Goal: Task Accomplishment & Management: Manage account settings

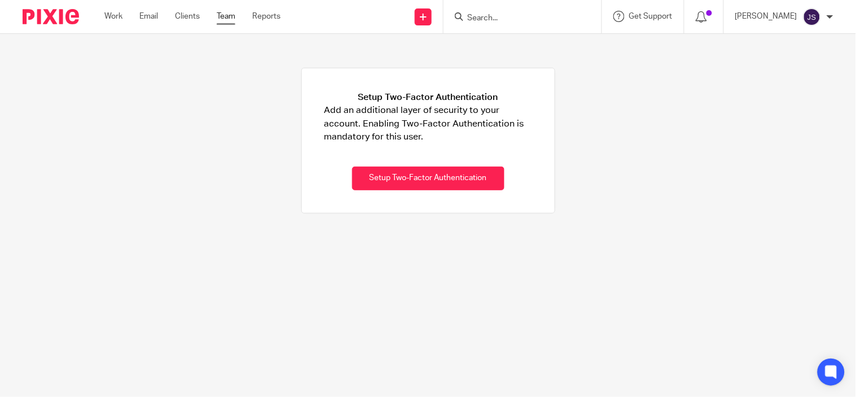
click at [232, 20] on link "Team" at bounding box center [226, 16] width 19 height 11
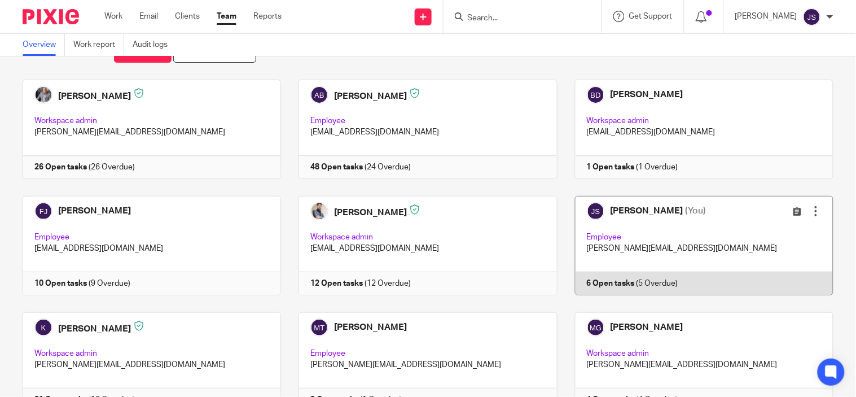
scroll to position [63, 0]
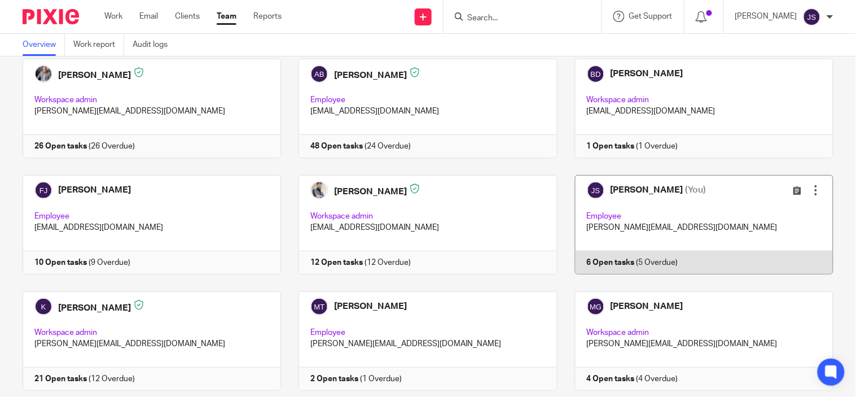
click at [624, 262] on link at bounding box center [696, 224] width 276 height 99
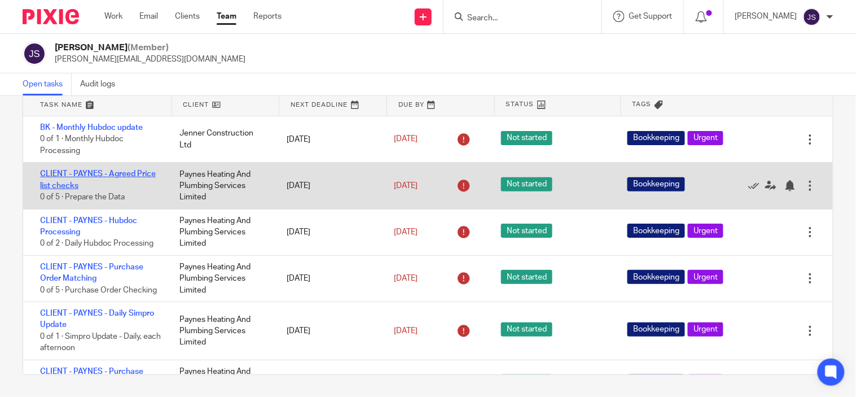
click at [104, 170] on link "CLIENT - PAYNES - Agreed Price list checks" at bounding box center [98, 179] width 116 height 19
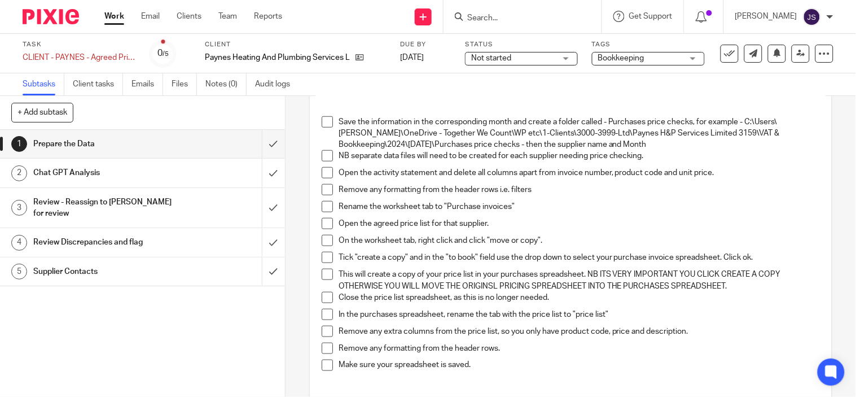
scroll to position [411, 0]
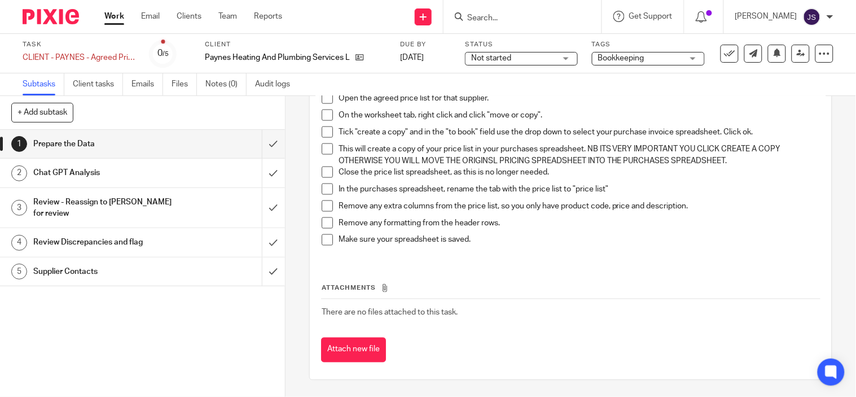
click at [73, 165] on h1 "Chat GPT Analysis" at bounding box center [105, 172] width 145 height 17
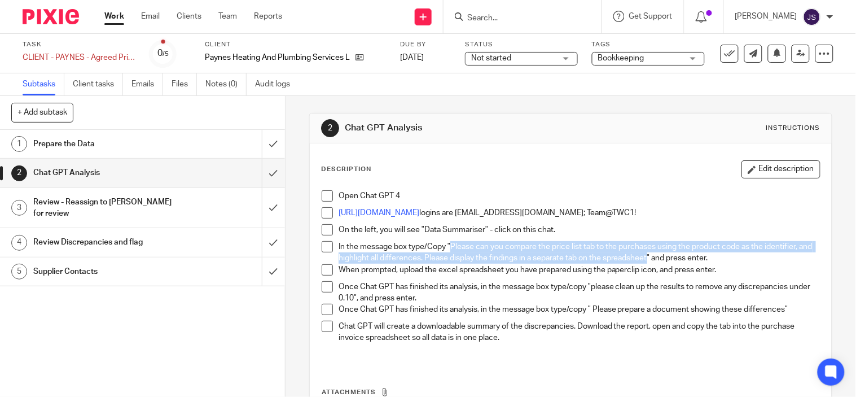
drag, startPoint x: 447, startPoint y: 249, endPoint x: 661, endPoint y: 258, distance: 214.1
click at [661, 258] on p "In the message box type/Copy "Please can you compare the price list tab to the …" at bounding box center [579, 252] width 481 height 23
drag, startPoint x: 448, startPoint y: 247, endPoint x: 655, endPoint y: 257, distance: 207.9
click at [660, 257] on p "In the message box type/Copy "Please can you compare the price list tab to the …" at bounding box center [579, 252] width 481 height 23
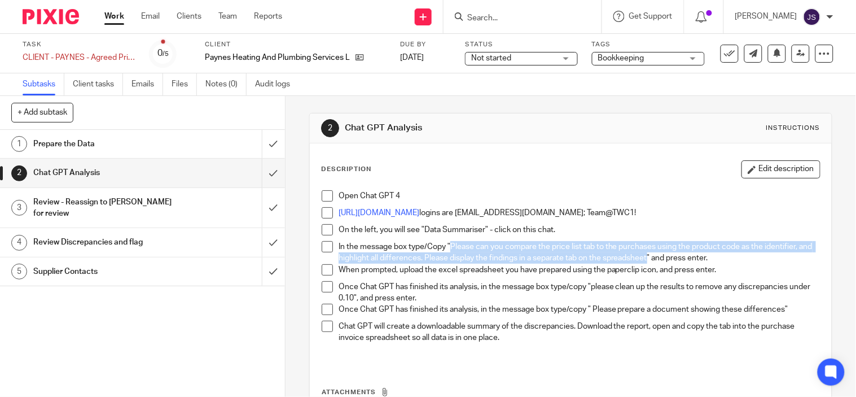
copy p "Please can you compare the price list tab to the purchases using the product co…"
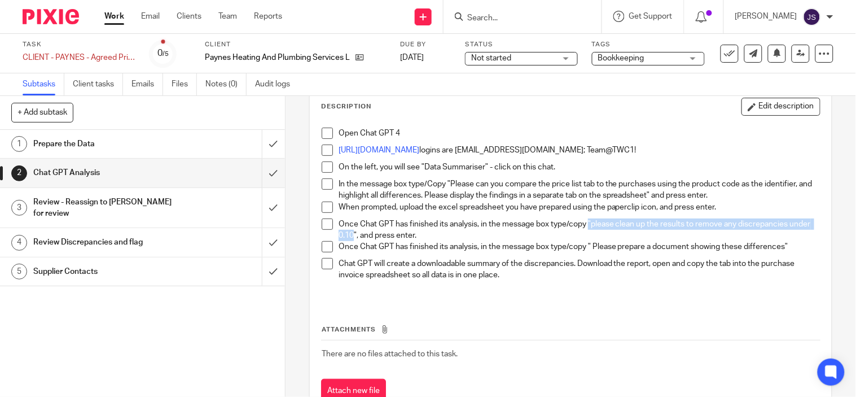
drag, startPoint x: 588, startPoint y: 224, endPoint x: 371, endPoint y: 238, distance: 217.2
click at [371, 238] on p "Once Chat GPT has finished its analysis, in the message box type/copy "please c…" at bounding box center [579, 229] width 481 height 23
copy p ""please clean up the results to remove any discrepancies under 0.10"
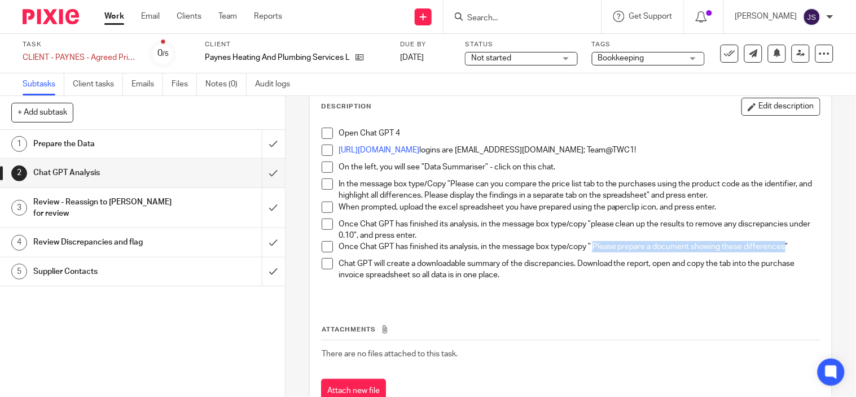
drag, startPoint x: 591, startPoint y: 245, endPoint x: 782, endPoint y: 244, distance: 191.3
click at [782, 244] on p "Once Chat GPT has finished its analysis, in the message box type/copy " Please …" at bounding box center [579, 246] width 481 height 11
copy p "Please prepare a document showing these differences"
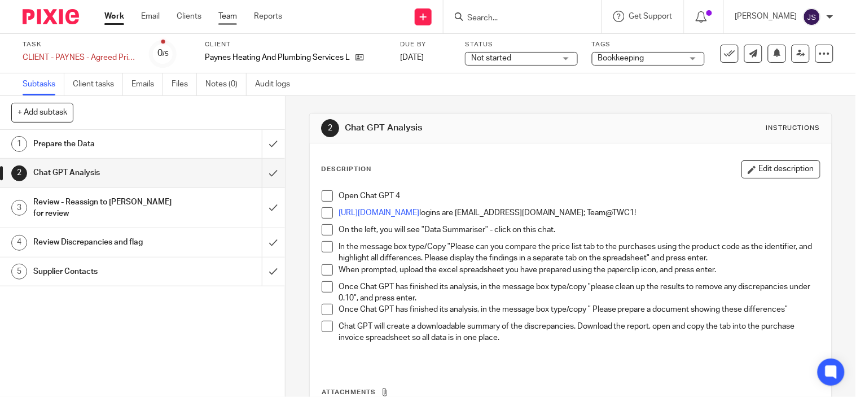
click at [230, 15] on link "Team" at bounding box center [227, 16] width 19 height 11
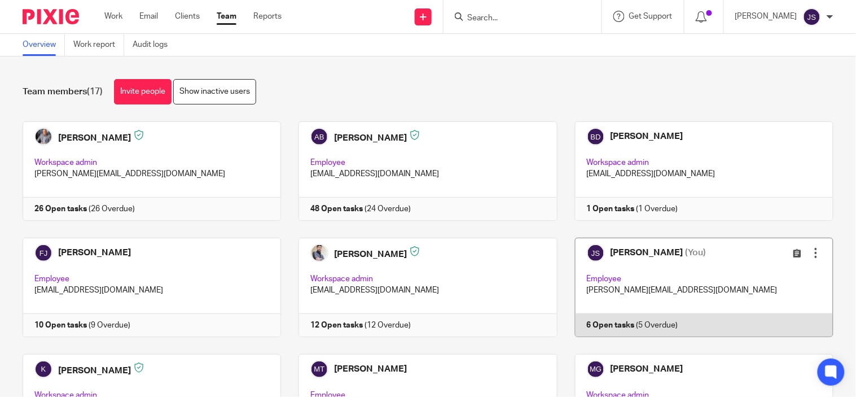
click at [602, 328] on link at bounding box center [696, 287] width 276 height 99
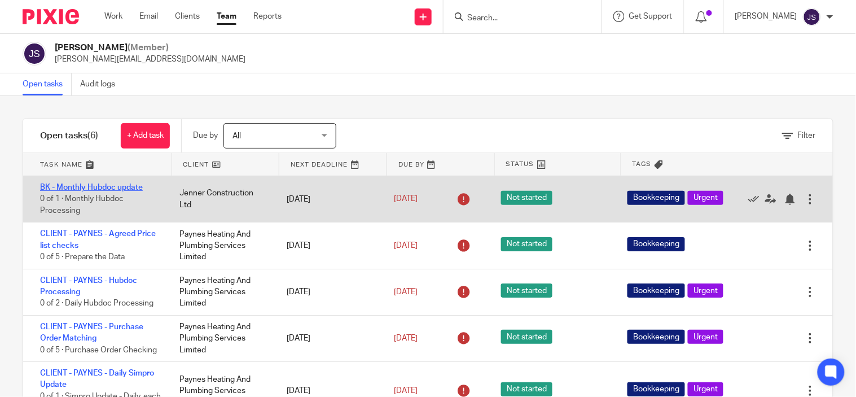
click at [115, 186] on link "BK - Monthly Hubdoc update" at bounding box center [91, 187] width 103 height 8
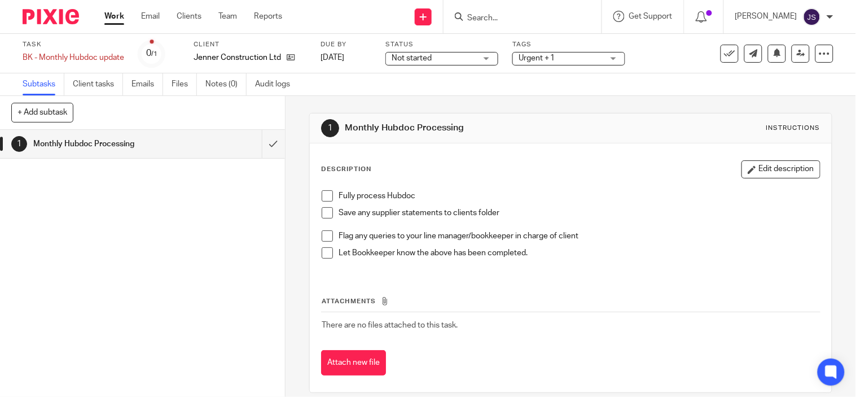
click at [327, 199] on span at bounding box center [327, 195] width 11 height 11
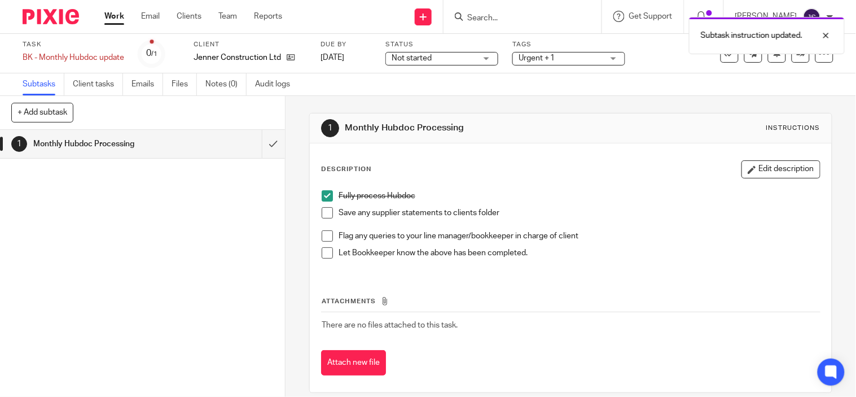
click at [323, 213] on span at bounding box center [327, 212] width 11 height 11
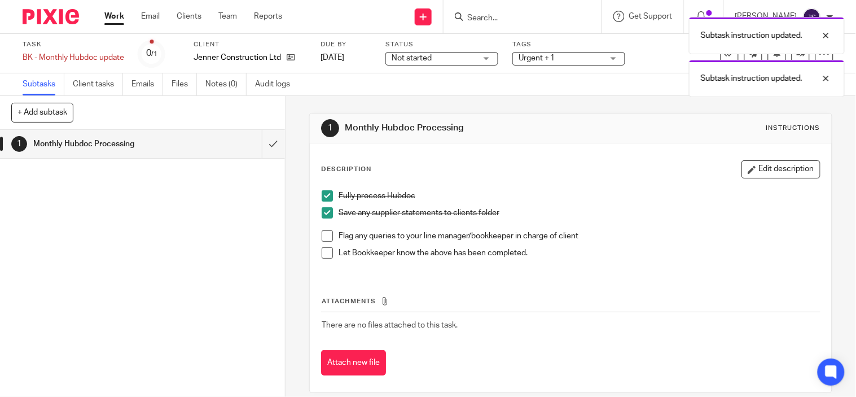
click at [323, 234] on span at bounding box center [327, 235] width 11 height 11
click at [324, 251] on span at bounding box center [327, 252] width 11 height 11
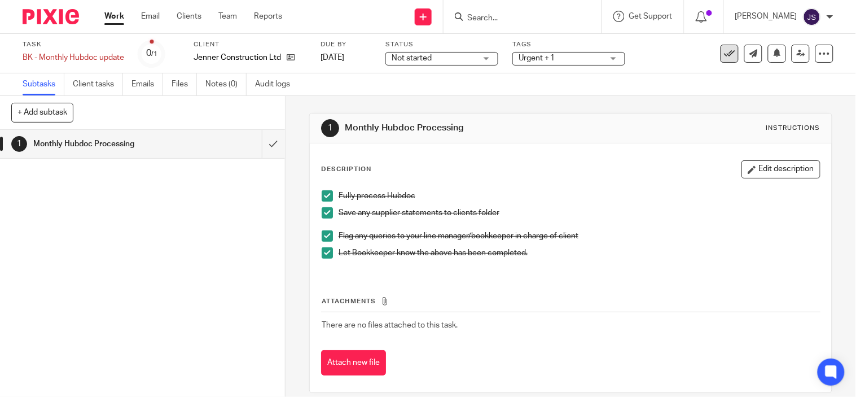
click at [724, 53] on icon at bounding box center [729, 53] width 11 height 11
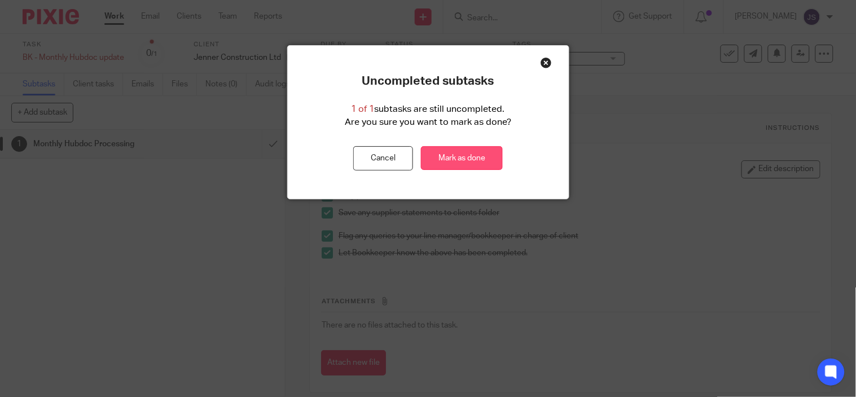
click at [467, 160] on link "Mark as done" at bounding box center [462, 158] width 82 height 24
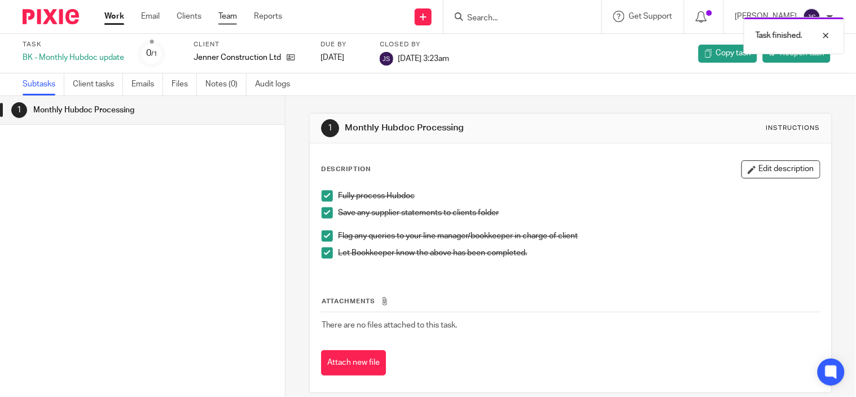
click at [221, 15] on link "Team" at bounding box center [227, 16] width 19 height 11
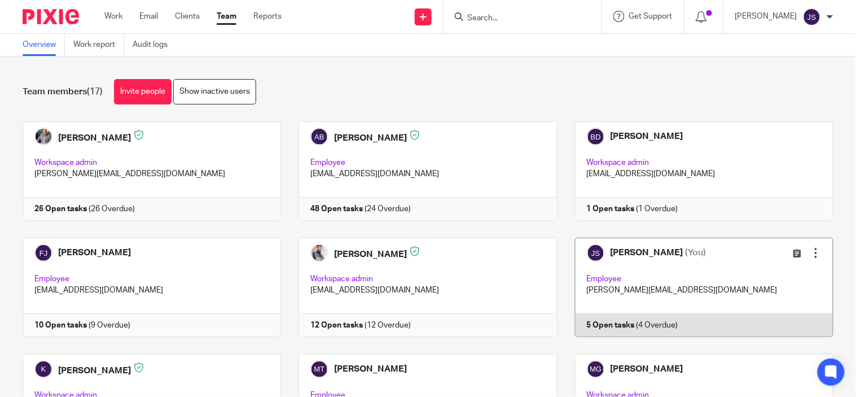
click at [592, 319] on link at bounding box center [696, 287] width 276 height 99
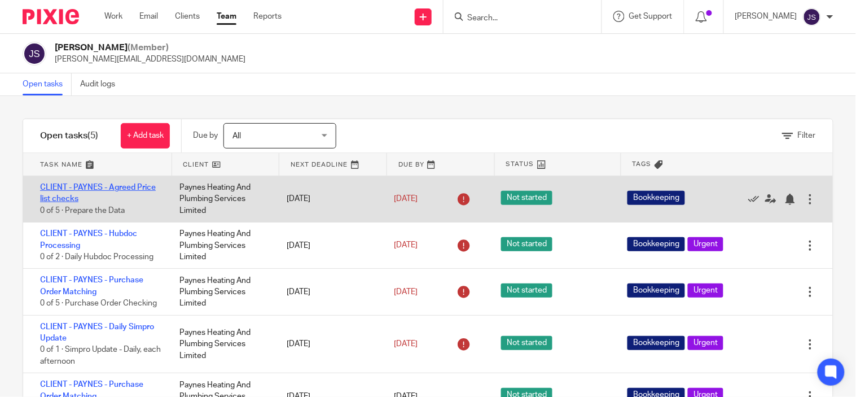
click at [100, 185] on link "CLIENT - PAYNES - Agreed Price list checks" at bounding box center [98, 192] width 116 height 19
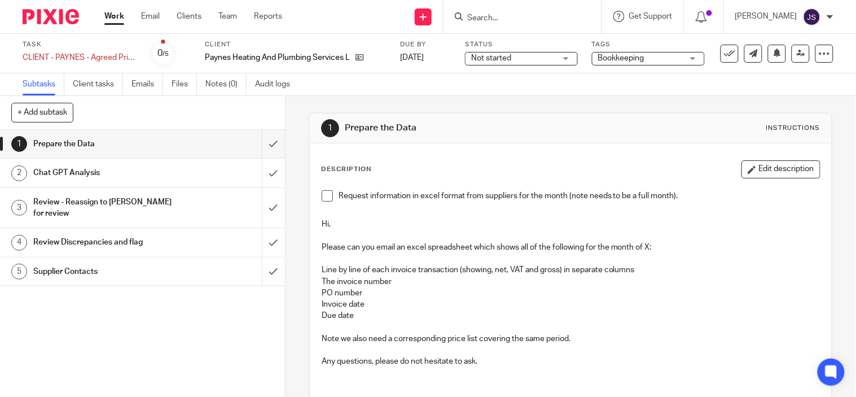
click at [322, 196] on span at bounding box center [327, 195] width 11 height 11
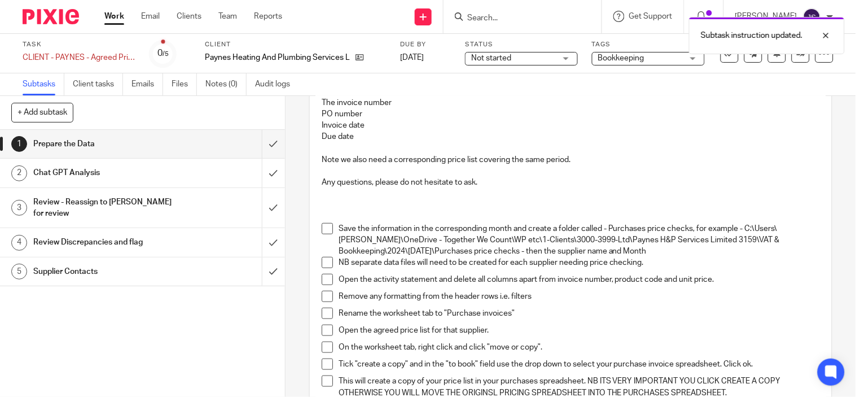
scroll to position [251, 0]
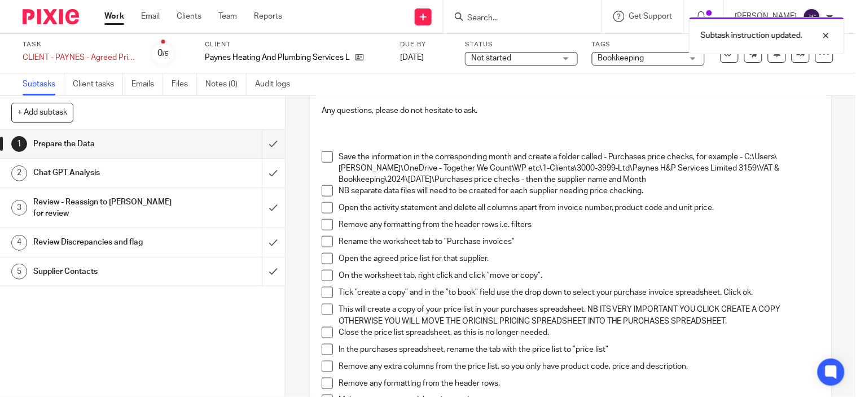
click at [322, 159] on span at bounding box center [327, 156] width 11 height 11
click at [323, 190] on span at bounding box center [327, 190] width 11 height 11
click at [325, 209] on span at bounding box center [327, 207] width 11 height 11
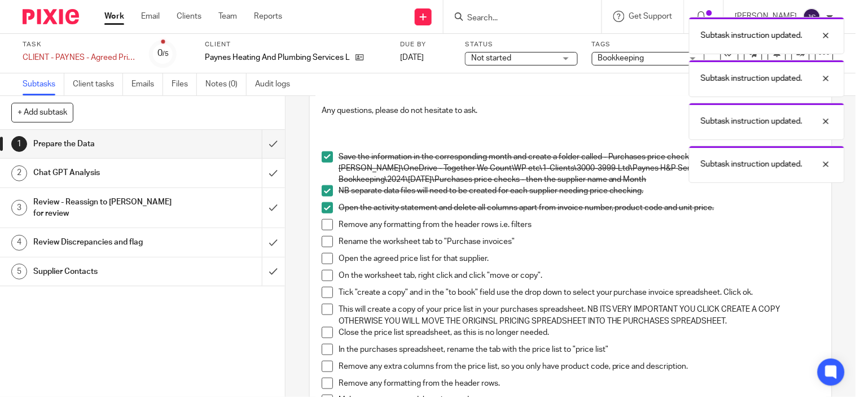
click at [323, 224] on span at bounding box center [327, 224] width 11 height 11
click at [323, 240] on span at bounding box center [327, 241] width 11 height 11
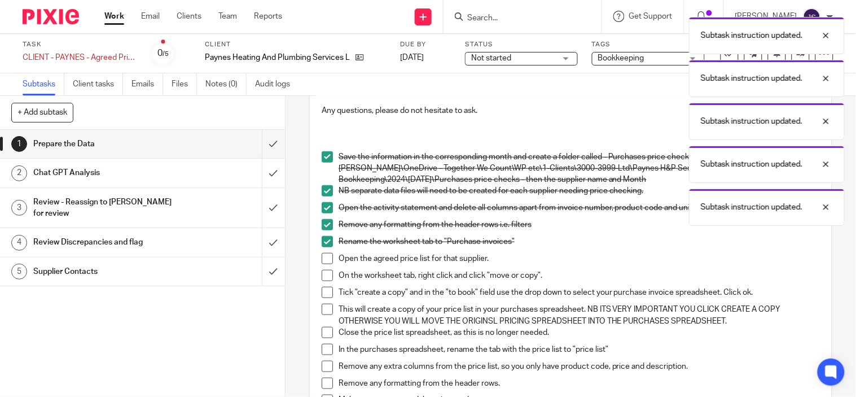
click at [325, 263] on span at bounding box center [327, 258] width 11 height 11
click at [323, 274] on span at bounding box center [327, 275] width 11 height 11
click at [322, 291] on span at bounding box center [327, 292] width 11 height 11
click at [322, 310] on span at bounding box center [327, 309] width 11 height 11
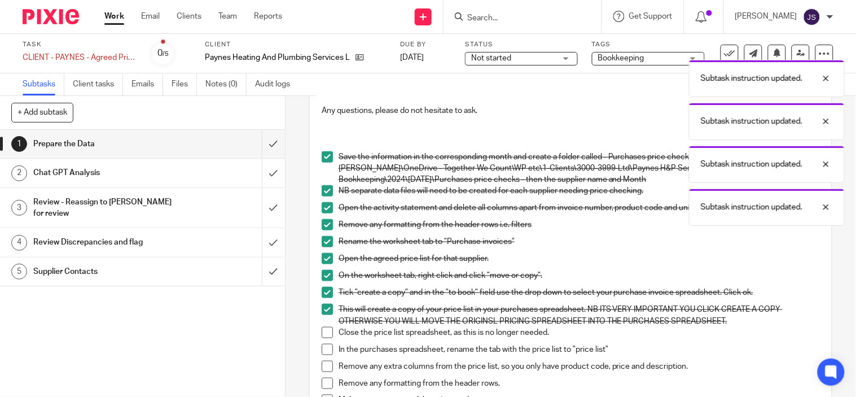
click at [326, 337] on span at bounding box center [327, 332] width 11 height 11
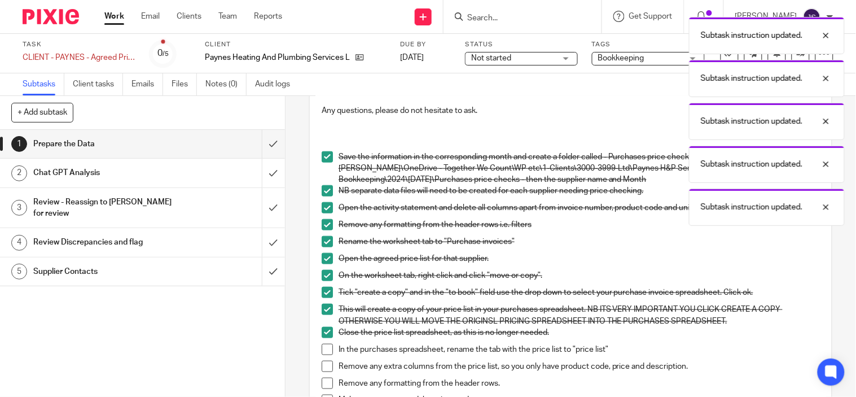
click at [325, 351] on span at bounding box center [327, 349] width 11 height 11
click at [322, 369] on span at bounding box center [327, 366] width 11 height 11
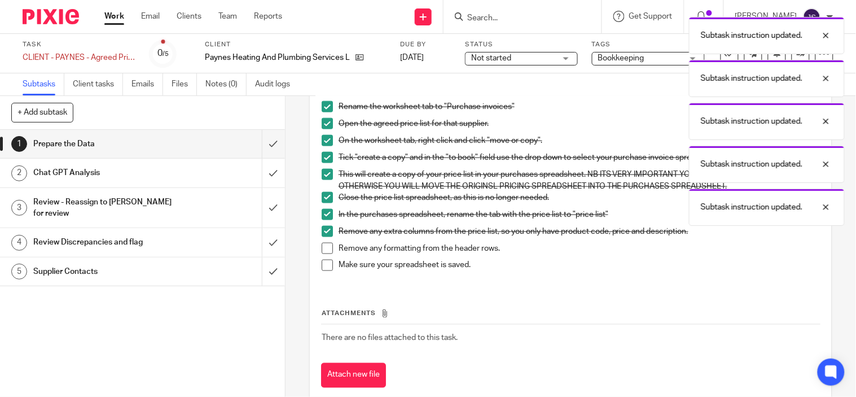
scroll to position [411, 0]
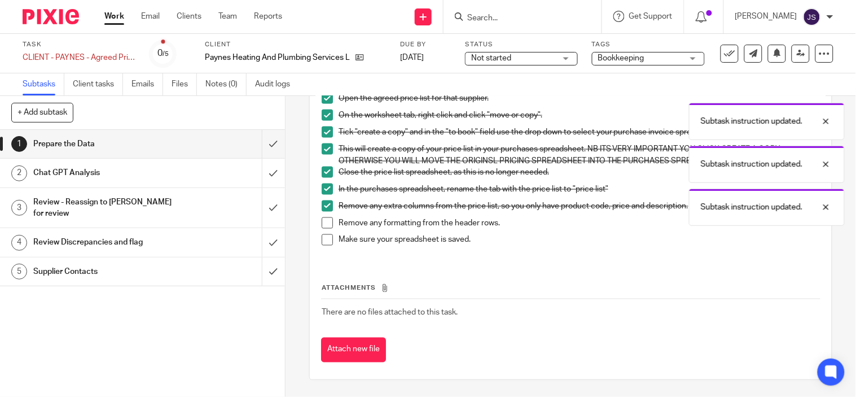
click at [325, 240] on span at bounding box center [327, 239] width 11 height 11
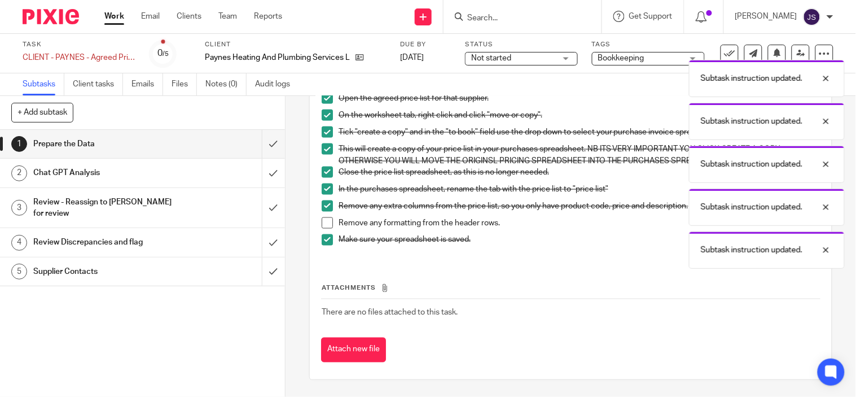
click at [322, 224] on span at bounding box center [327, 222] width 11 height 11
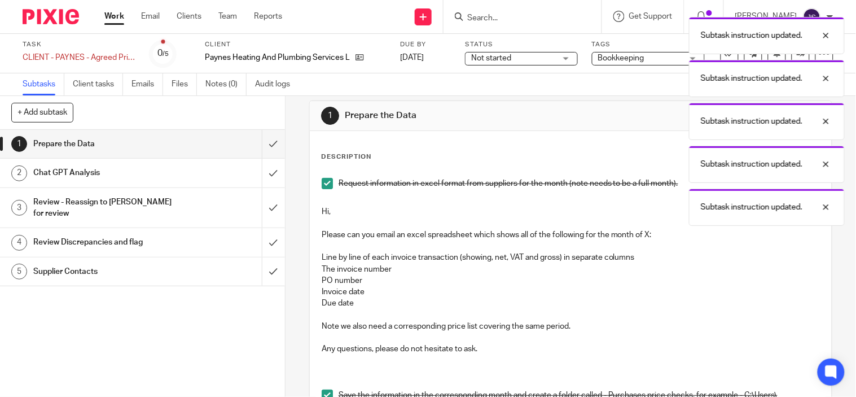
scroll to position [0, 0]
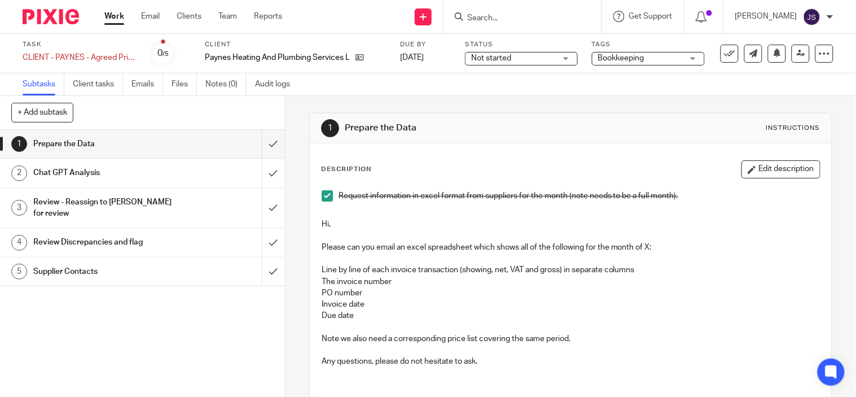
click at [82, 169] on h1 "Chat GPT Analysis" at bounding box center [105, 172] width 145 height 17
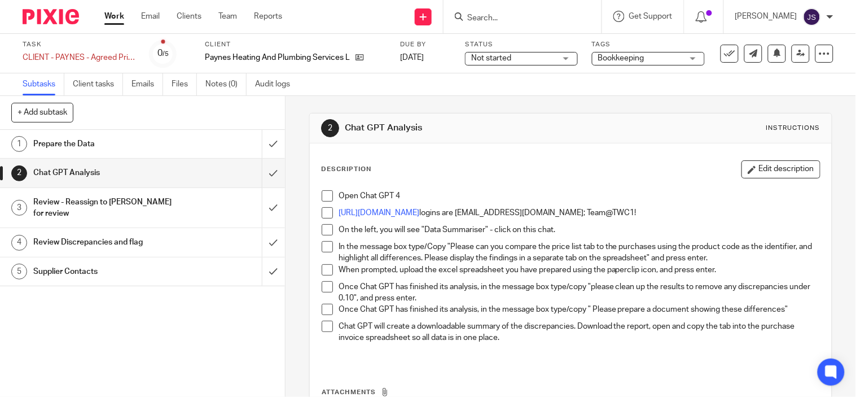
click at [322, 195] on span at bounding box center [327, 195] width 11 height 11
click at [322, 217] on span at bounding box center [327, 212] width 11 height 11
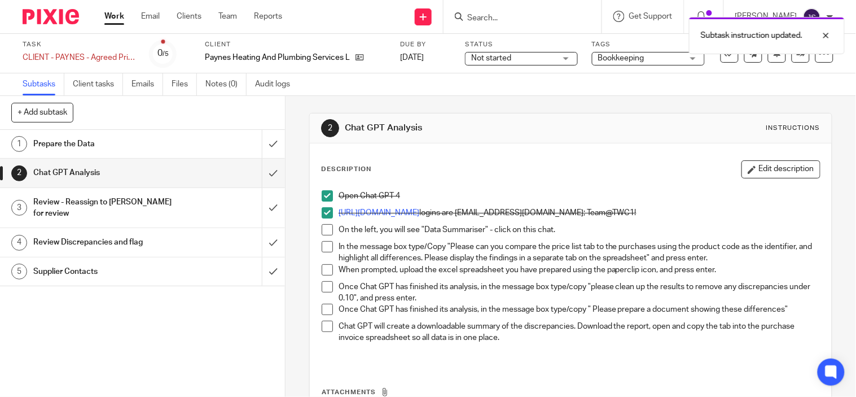
click at [325, 229] on span at bounding box center [327, 229] width 11 height 11
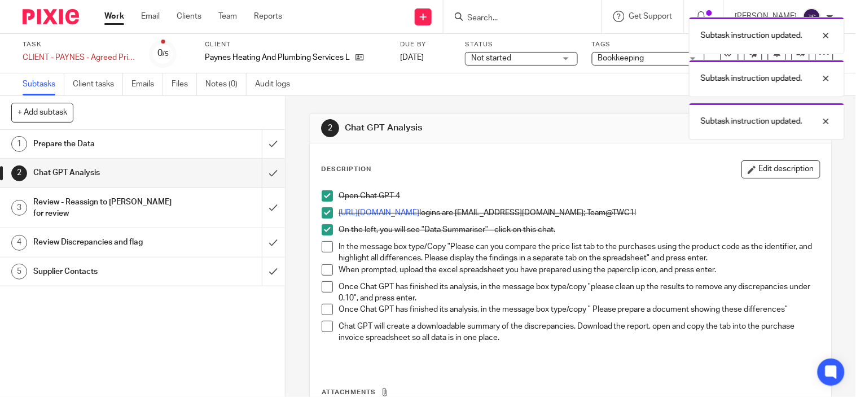
click at [322, 248] on span at bounding box center [327, 246] width 11 height 11
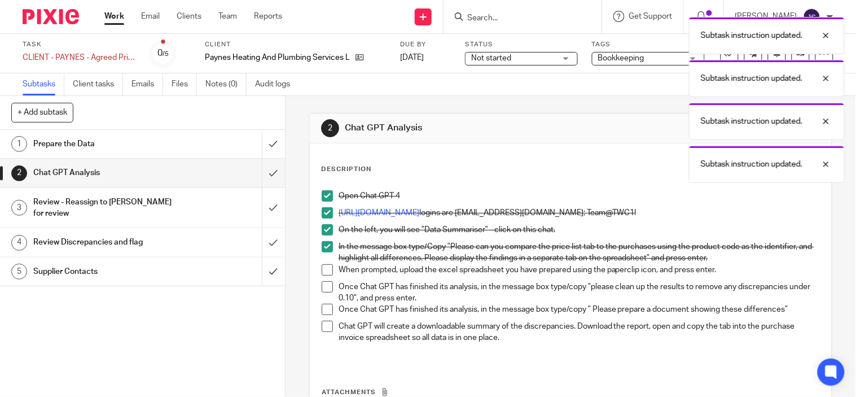
click at [323, 268] on span at bounding box center [327, 269] width 11 height 11
click at [324, 284] on span at bounding box center [327, 286] width 11 height 11
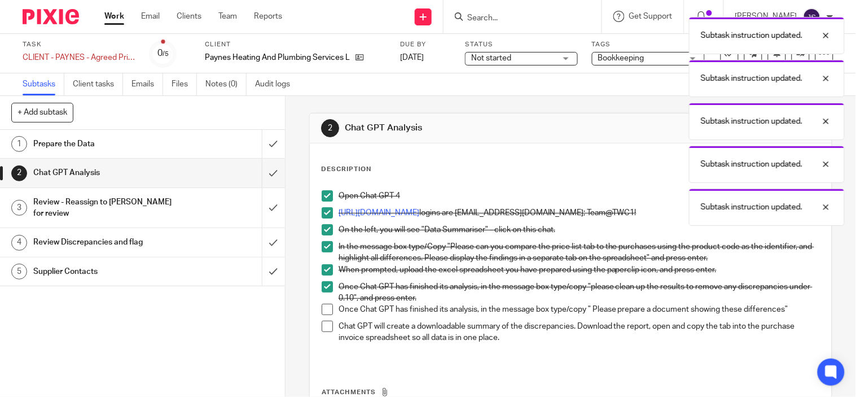
click at [323, 310] on span at bounding box center [327, 309] width 11 height 11
click at [323, 328] on span at bounding box center [327, 326] width 11 height 11
click at [45, 212] on h1 "Review - Reassign to Penny for review" at bounding box center [105, 208] width 145 height 29
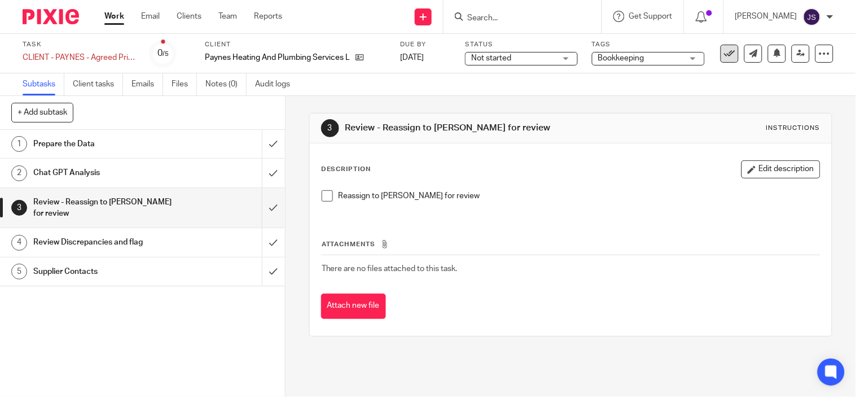
click at [724, 52] on icon at bounding box center [729, 53] width 11 height 11
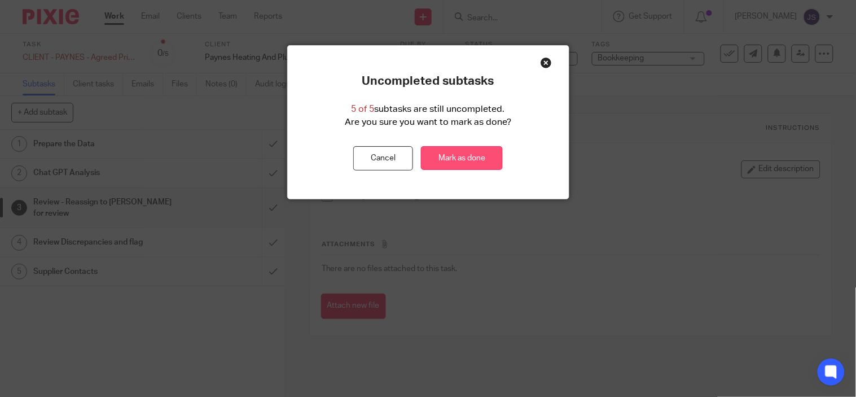
click at [472, 160] on link "Mark as done" at bounding box center [462, 158] width 82 height 24
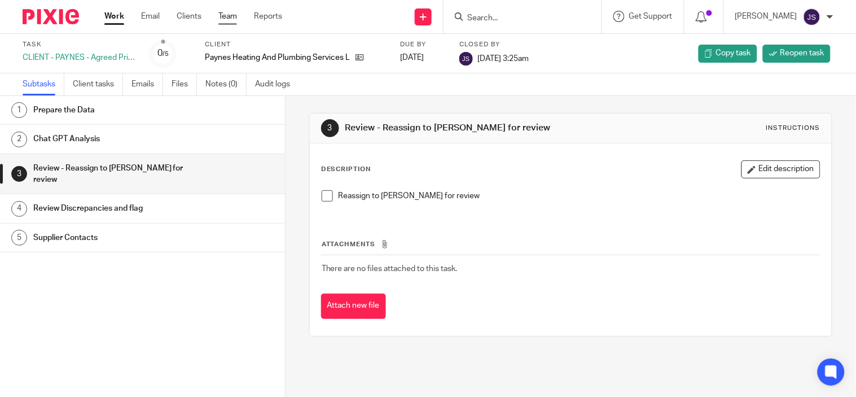
click at [223, 14] on link "Team" at bounding box center [227, 16] width 19 height 11
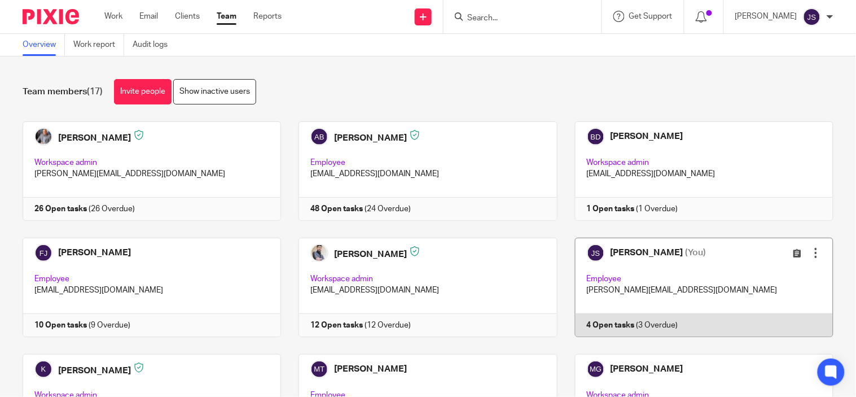
click at [603, 324] on link at bounding box center [696, 287] width 276 height 99
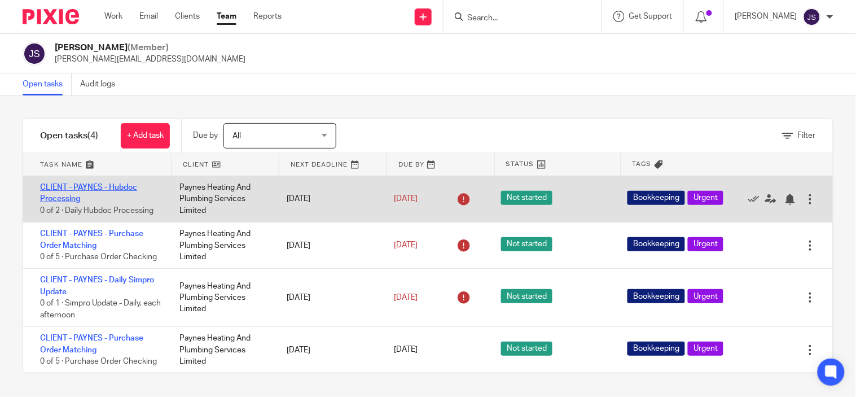
click at [85, 188] on link "CLIENT - PAYNES - Hubdoc Processing" at bounding box center [88, 192] width 97 height 19
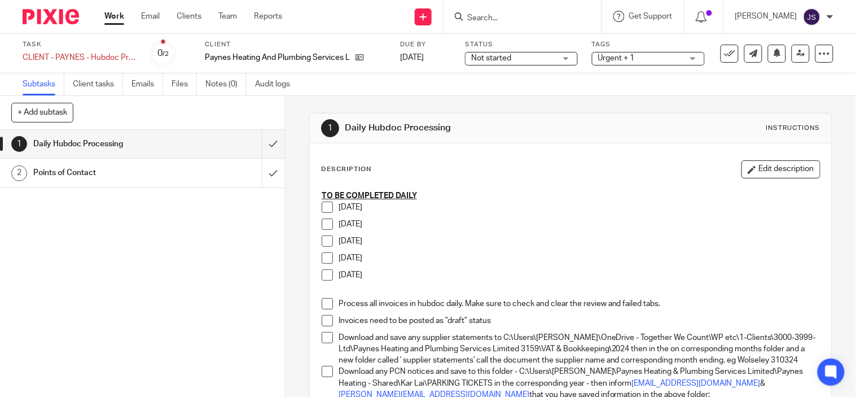
click at [324, 208] on span at bounding box center [327, 206] width 11 height 11
click at [322, 221] on span at bounding box center [327, 223] width 11 height 11
click at [323, 239] on span at bounding box center [327, 240] width 11 height 11
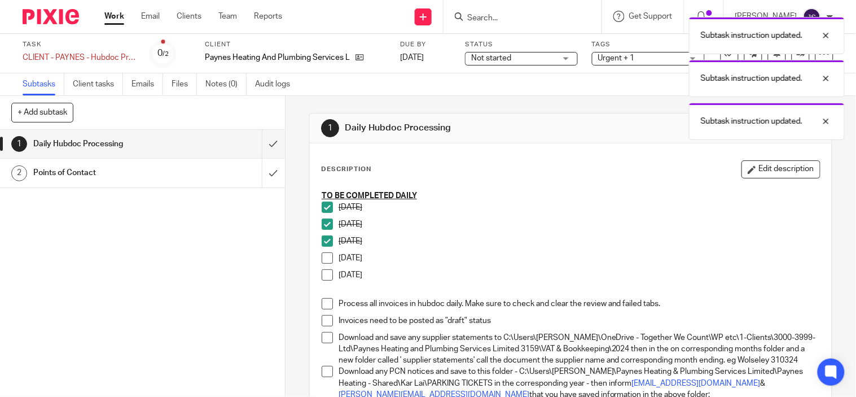
click at [322, 259] on span at bounding box center [327, 257] width 11 height 11
click at [322, 279] on span at bounding box center [327, 274] width 11 height 11
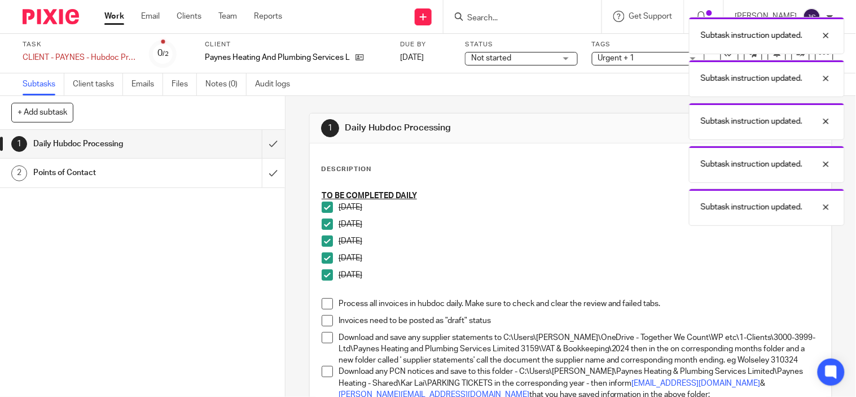
click at [324, 306] on span at bounding box center [327, 303] width 11 height 11
click at [323, 318] on span at bounding box center [327, 320] width 11 height 11
click at [323, 338] on span at bounding box center [327, 337] width 11 height 11
click at [323, 377] on span at bounding box center [327, 371] width 11 height 11
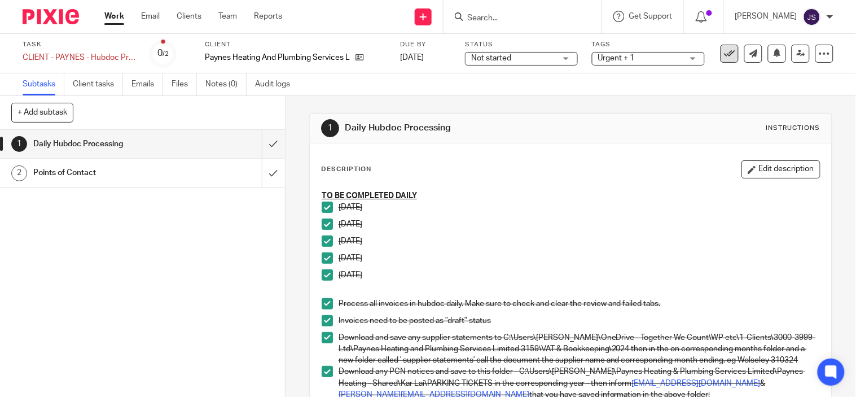
click at [724, 52] on icon at bounding box center [729, 53] width 11 height 11
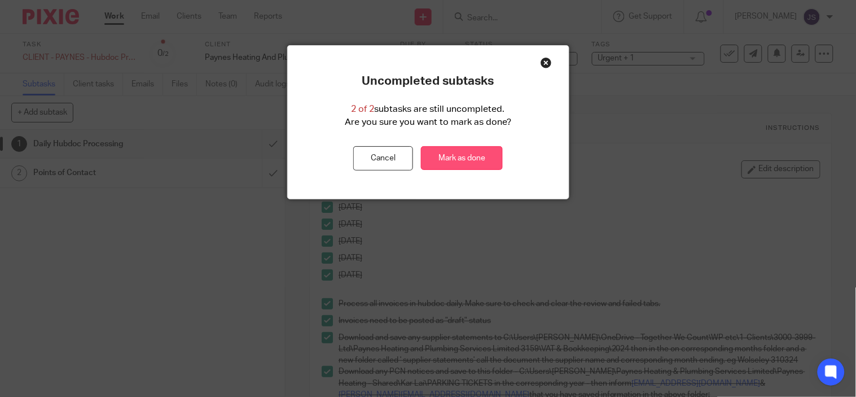
click at [467, 157] on link "Mark as done" at bounding box center [462, 158] width 82 height 24
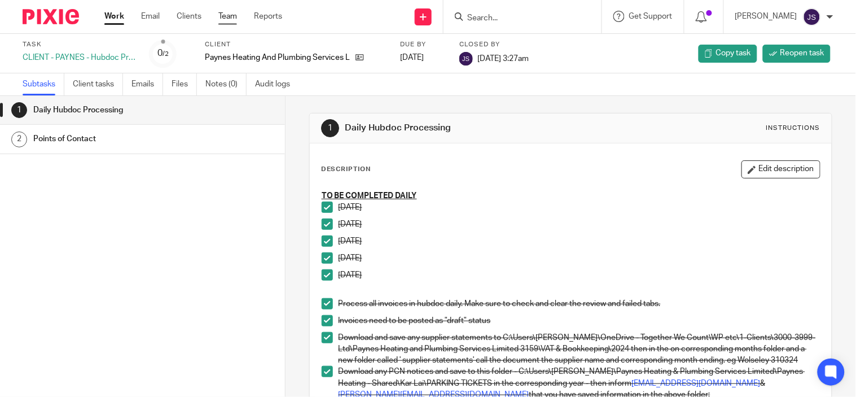
click at [235, 18] on link "Team" at bounding box center [227, 16] width 19 height 11
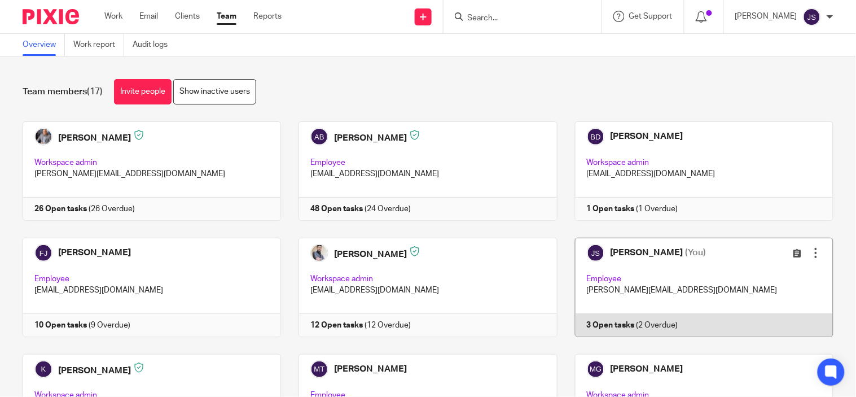
click at [615, 319] on link at bounding box center [696, 287] width 276 height 99
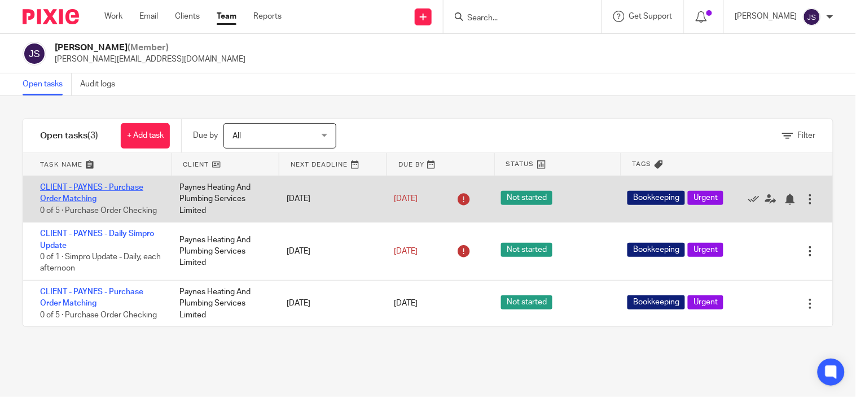
click at [90, 189] on link "CLIENT - PAYNES - Purchase Order Matching" at bounding box center [91, 192] width 103 height 19
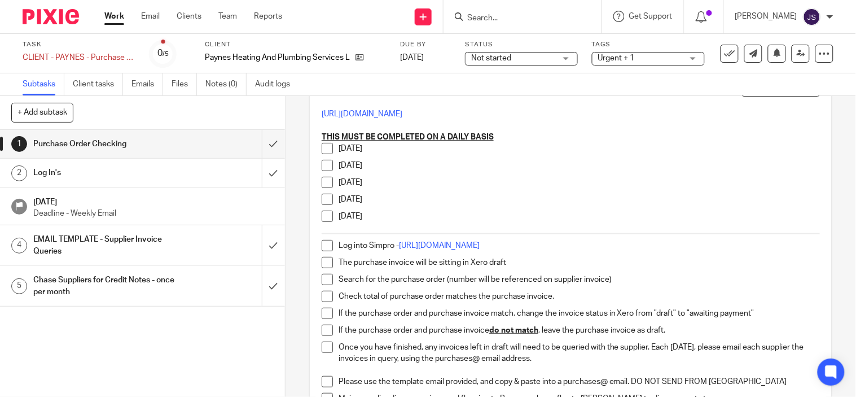
scroll to position [63, 0]
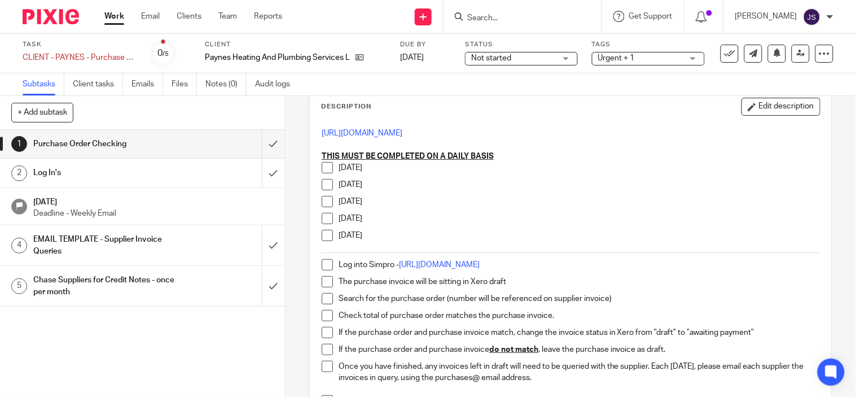
click at [323, 165] on span at bounding box center [327, 167] width 11 height 11
click at [323, 186] on span at bounding box center [327, 184] width 11 height 11
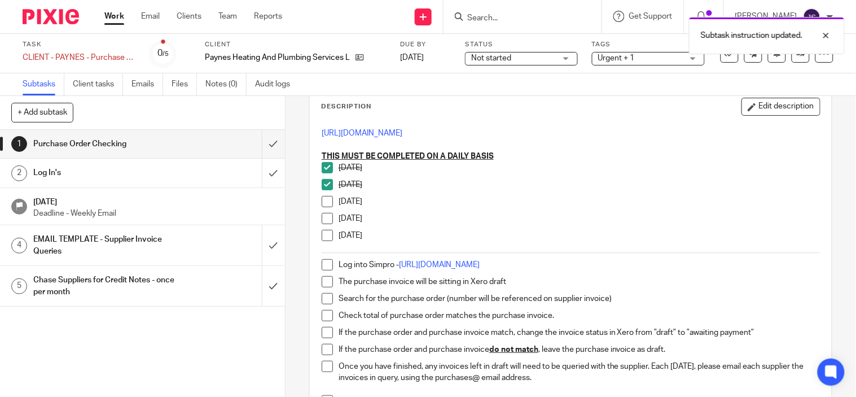
click at [323, 204] on span at bounding box center [327, 201] width 11 height 11
click at [323, 227] on li "Thursday" at bounding box center [571, 221] width 498 height 17
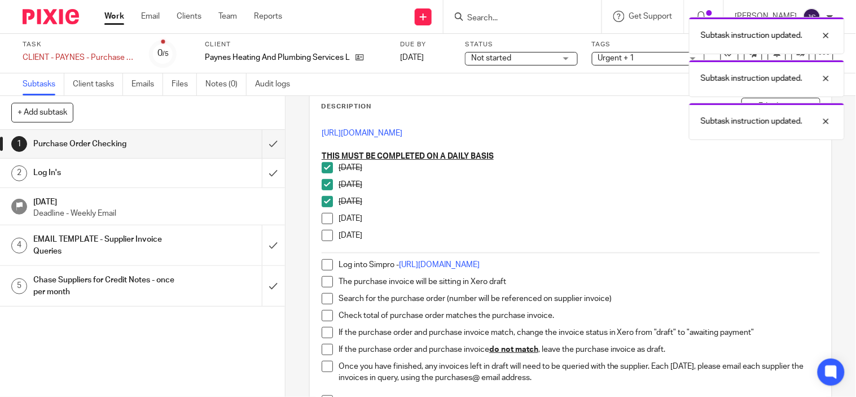
click at [326, 243] on li "Friday" at bounding box center [571, 238] width 498 height 17
click at [322, 219] on span at bounding box center [327, 218] width 11 height 11
click at [322, 233] on span at bounding box center [327, 235] width 11 height 11
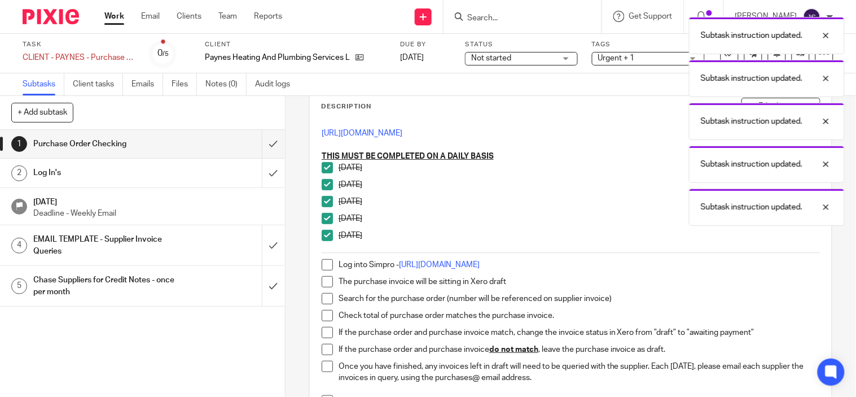
click at [323, 261] on span at bounding box center [327, 264] width 11 height 11
click at [323, 277] on span at bounding box center [327, 281] width 11 height 11
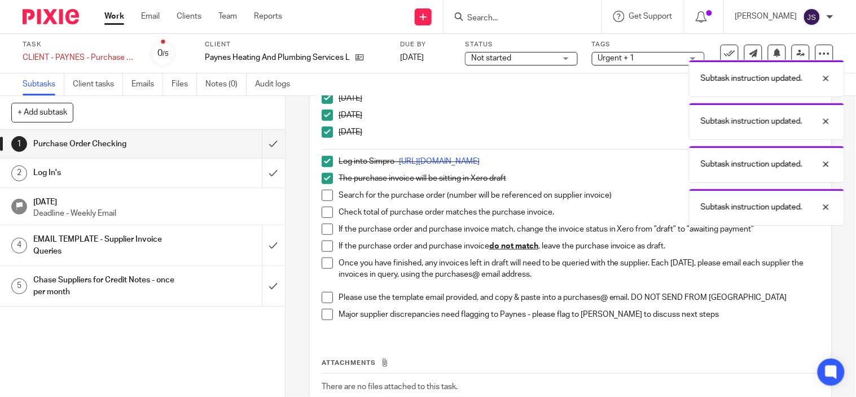
scroll to position [188, 0]
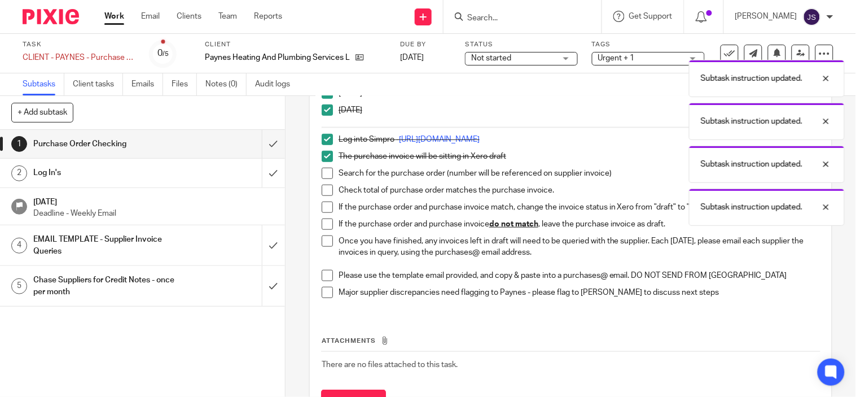
click at [324, 172] on span at bounding box center [327, 173] width 11 height 11
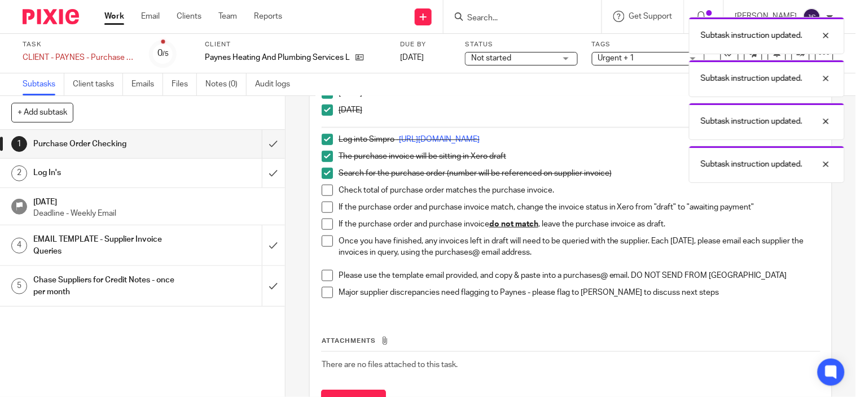
click at [325, 194] on span at bounding box center [327, 190] width 11 height 11
click at [326, 211] on span at bounding box center [327, 206] width 11 height 11
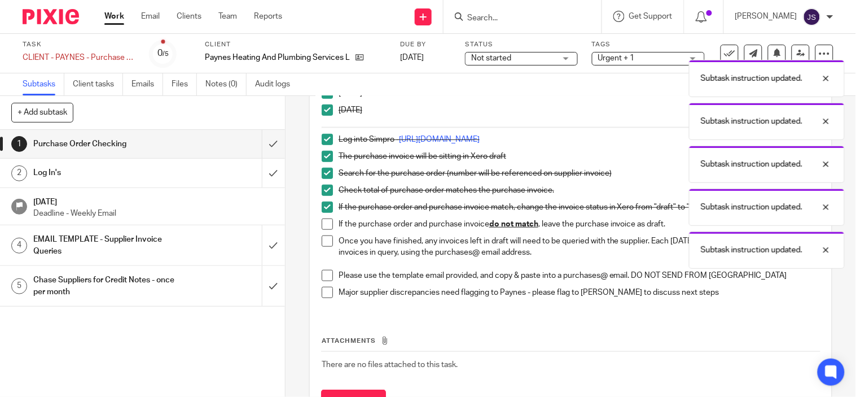
click at [325, 221] on span at bounding box center [327, 223] width 11 height 11
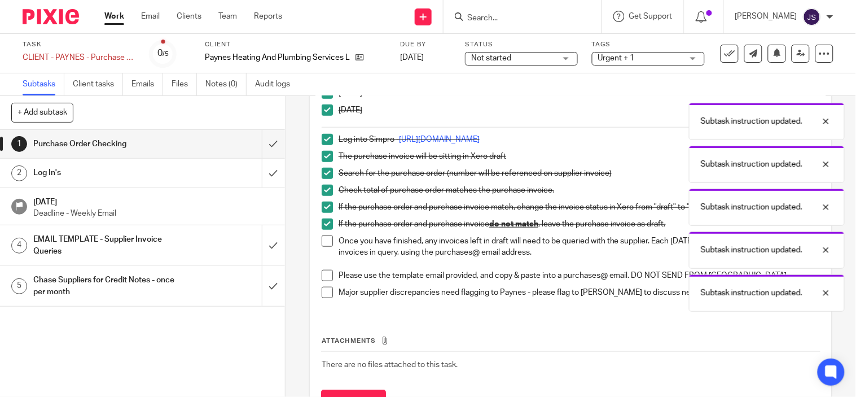
click at [323, 245] on span at bounding box center [327, 240] width 11 height 11
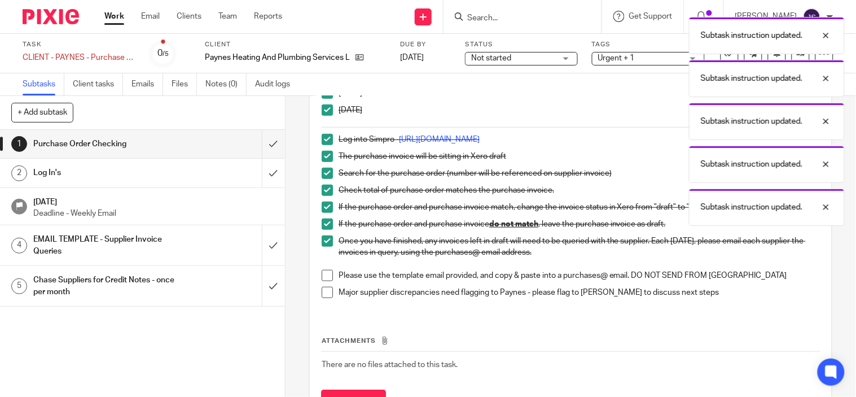
click at [323, 273] on span at bounding box center [327, 275] width 11 height 11
click at [322, 296] on span at bounding box center [327, 292] width 11 height 11
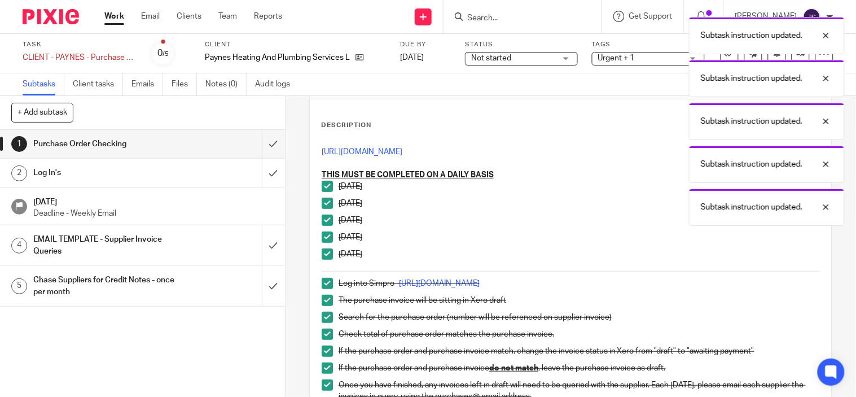
scroll to position [63, 0]
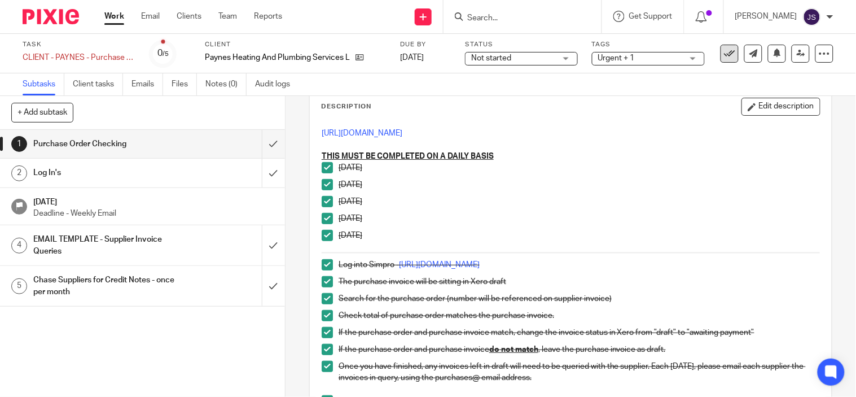
click at [721, 59] on button at bounding box center [730, 54] width 18 height 18
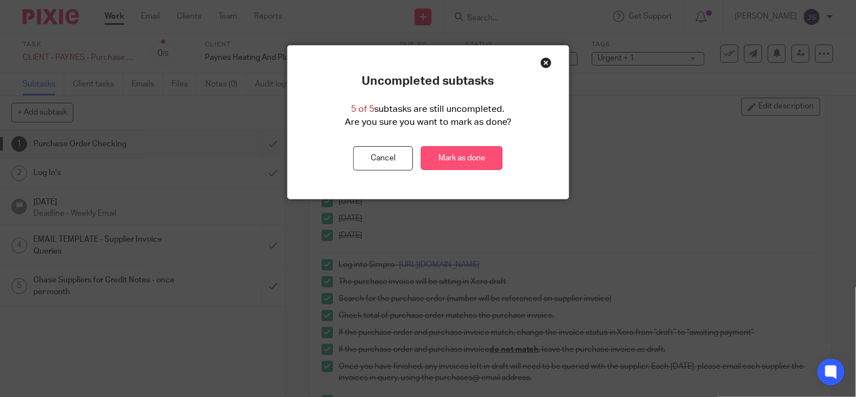
click at [471, 160] on link "Mark as done" at bounding box center [462, 158] width 82 height 24
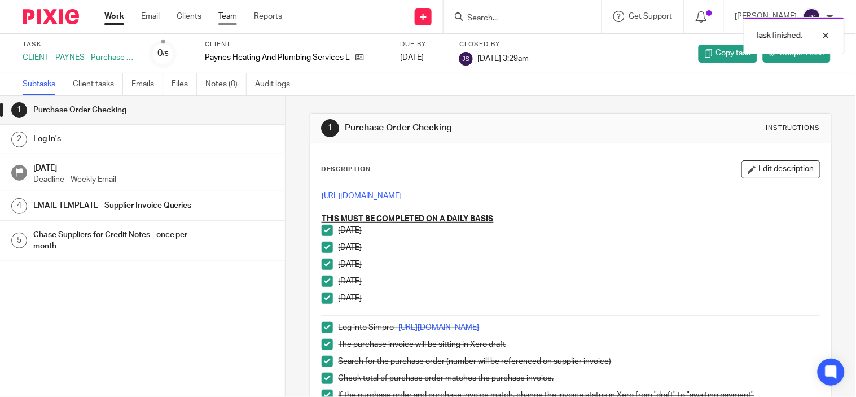
click at [224, 21] on link "Team" at bounding box center [227, 16] width 19 height 11
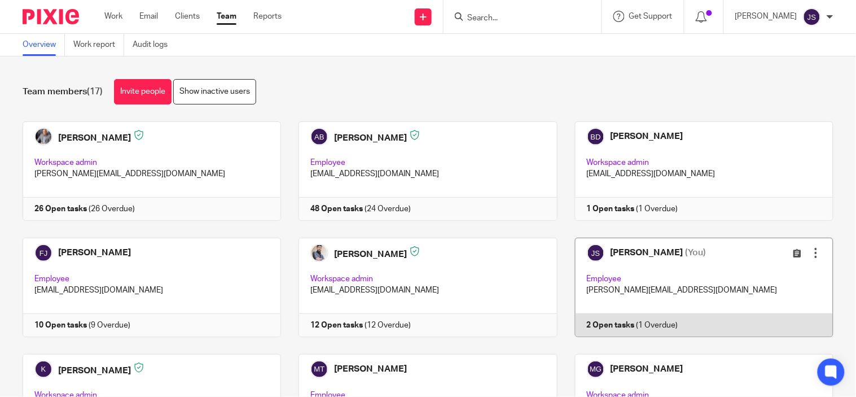
click at [605, 328] on link at bounding box center [696, 287] width 276 height 99
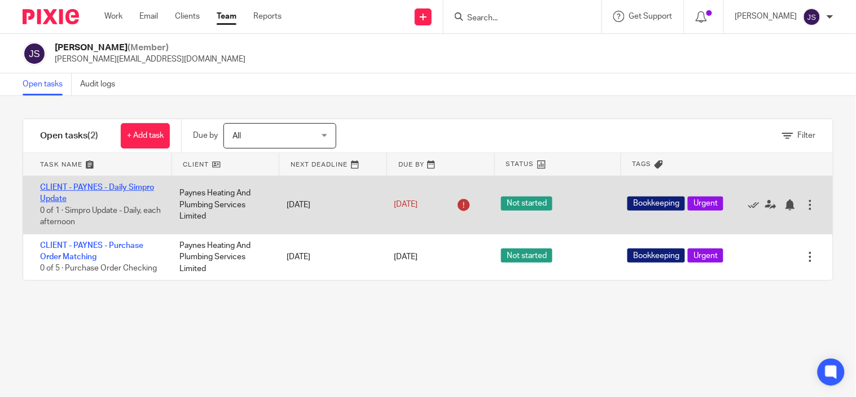
click at [112, 185] on link "CLIENT - PAYNES - Daily Simpro Update" at bounding box center [97, 192] width 114 height 19
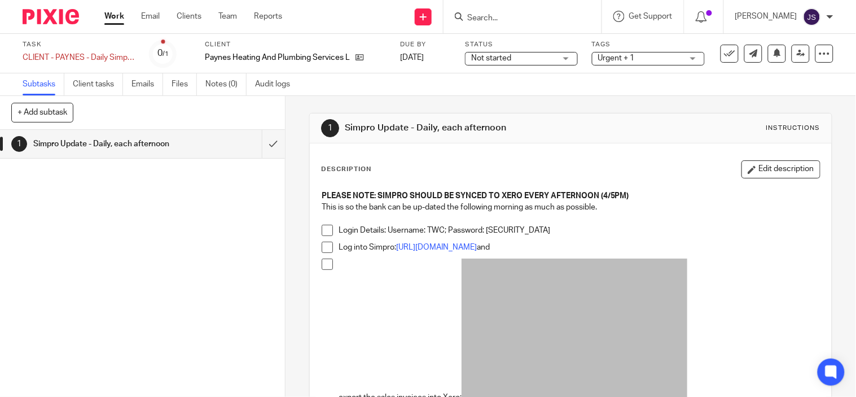
click at [322, 231] on span at bounding box center [327, 230] width 11 height 11
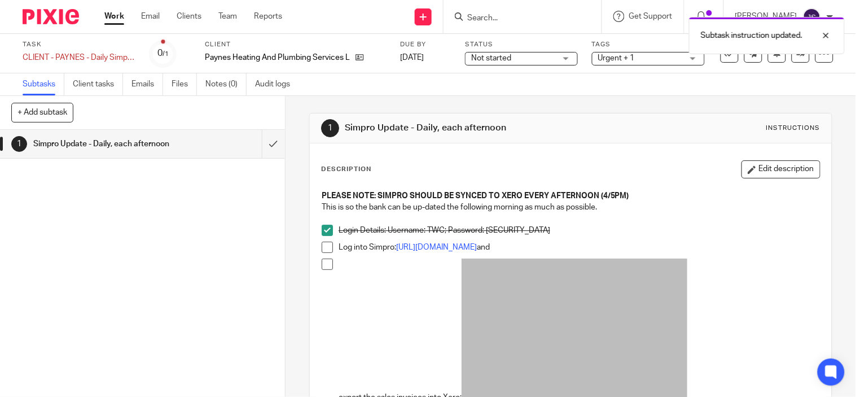
click at [324, 247] on span at bounding box center [327, 247] width 11 height 11
click at [324, 266] on span at bounding box center [327, 264] width 11 height 11
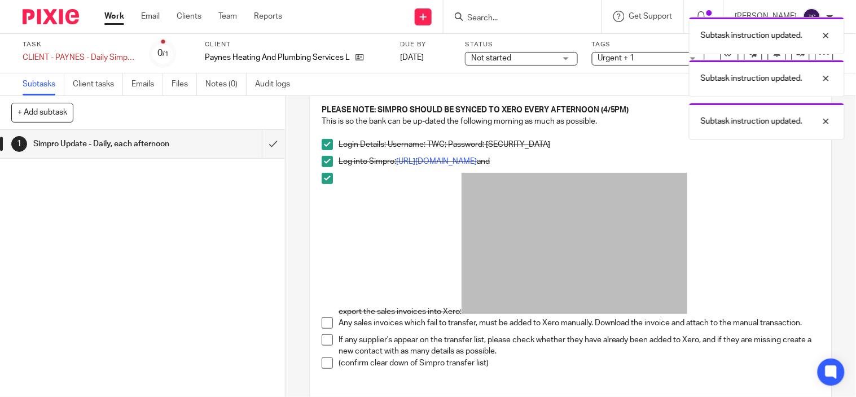
scroll to position [188, 0]
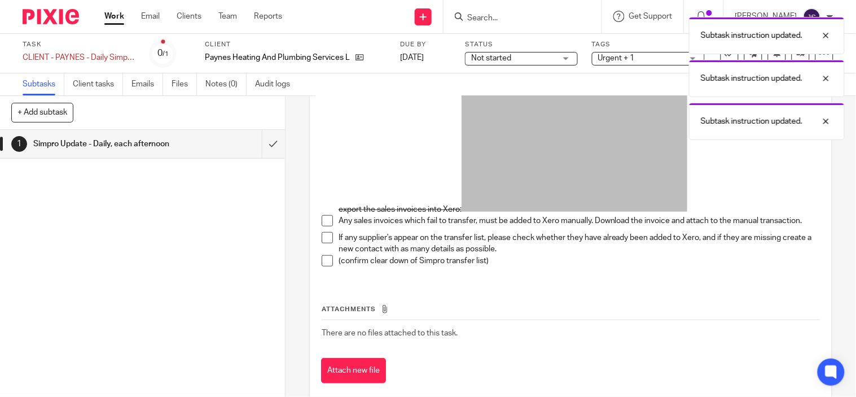
click at [325, 224] on span at bounding box center [327, 220] width 11 height 11
click at [324, 239] on span at bounding box center [327, 237] width 11 height 11
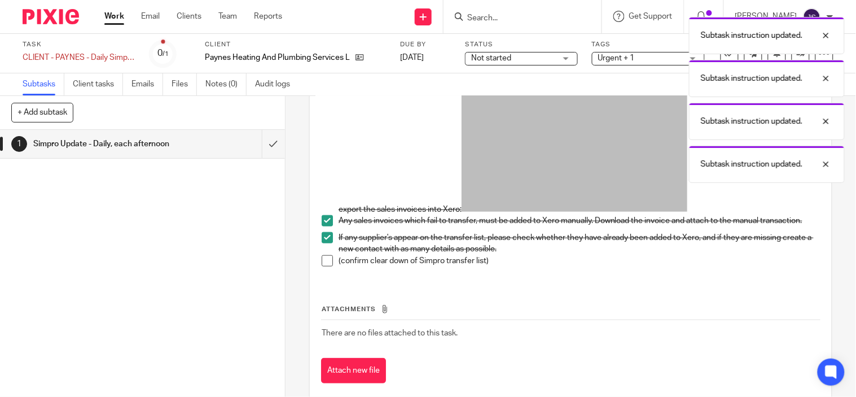
click at [323, 263] on span at bounding box center [327, 260] width 11 height 11
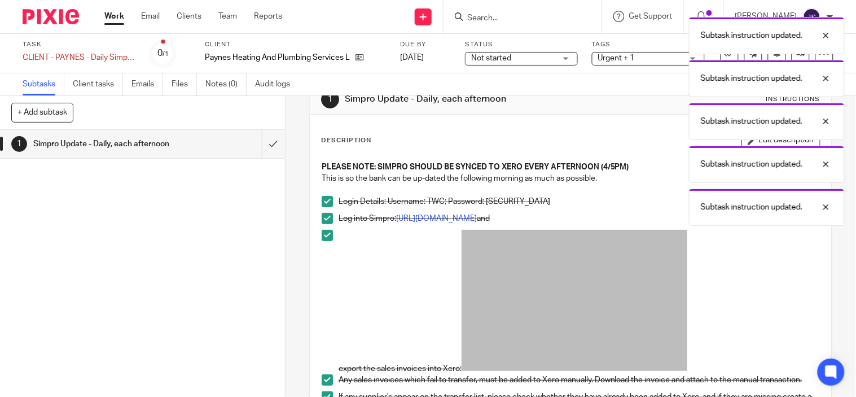
scroll to position [0, 0]
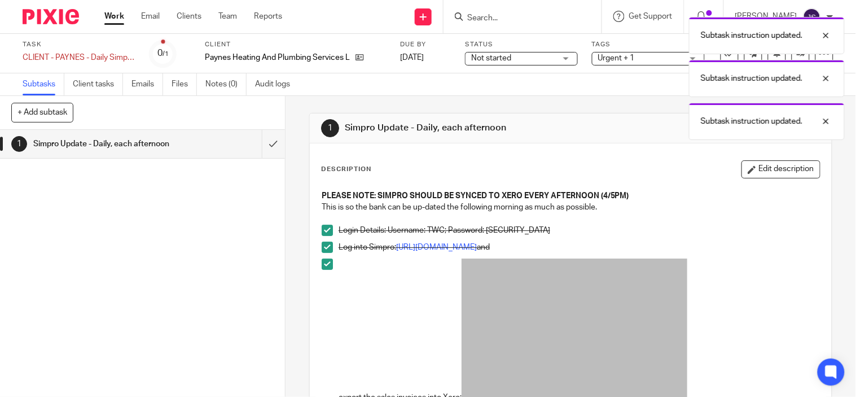
click at [719, 56] on div "Subtask instruction updated. Subtask instruction updated. Subtask instruction u…" at bounding box center [636, 75] width 417 height 129
click at [641, 106] on div "Subtask instruction updated. Subtask instruction updated. Subtask instruction u…" at bounding box center [636, 75] width 417 height 129
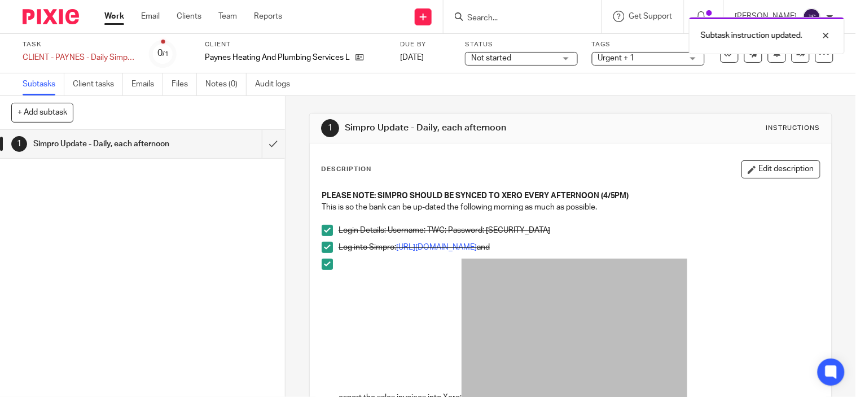
drag, startPoint x: 725, startPoint y: 58, endPoint x: 657, endPoint y: 92, distance: 75.7
click at [725, 58] on icon at bounding box center [729, 53] width 11 height 11
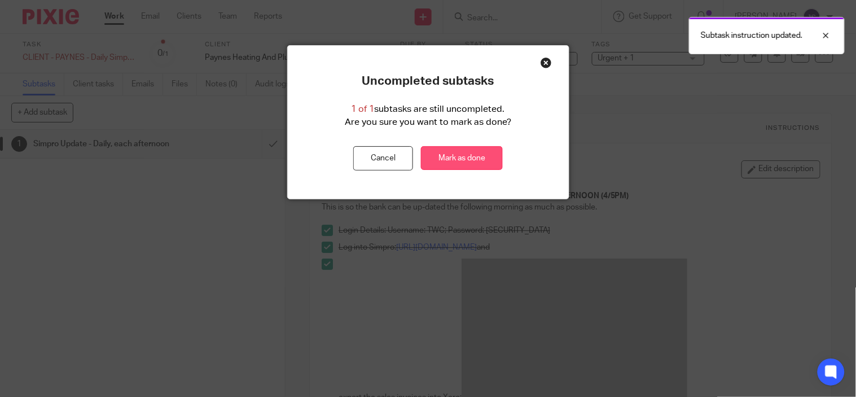
click at [458, 156] on link "Mark as done" at bounding box center [462, 158] width 82 height 24
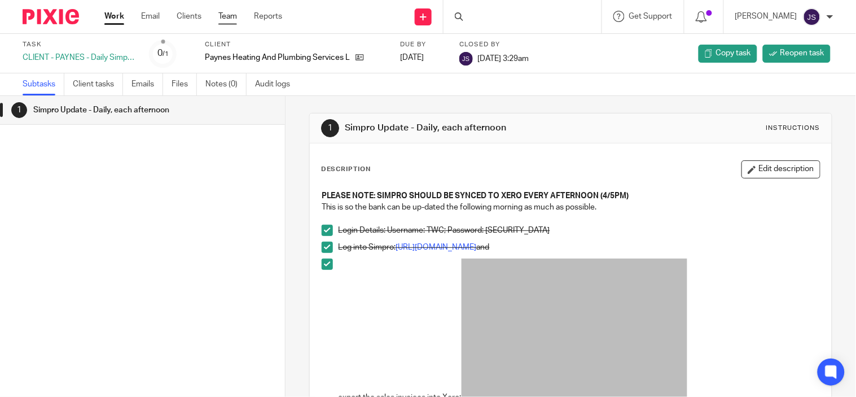
click at [229, 19] on link "Team" at bounding box center [227, 16] width 19 height 11
